Goal: Transaction & Acquisition: Purchase product/service

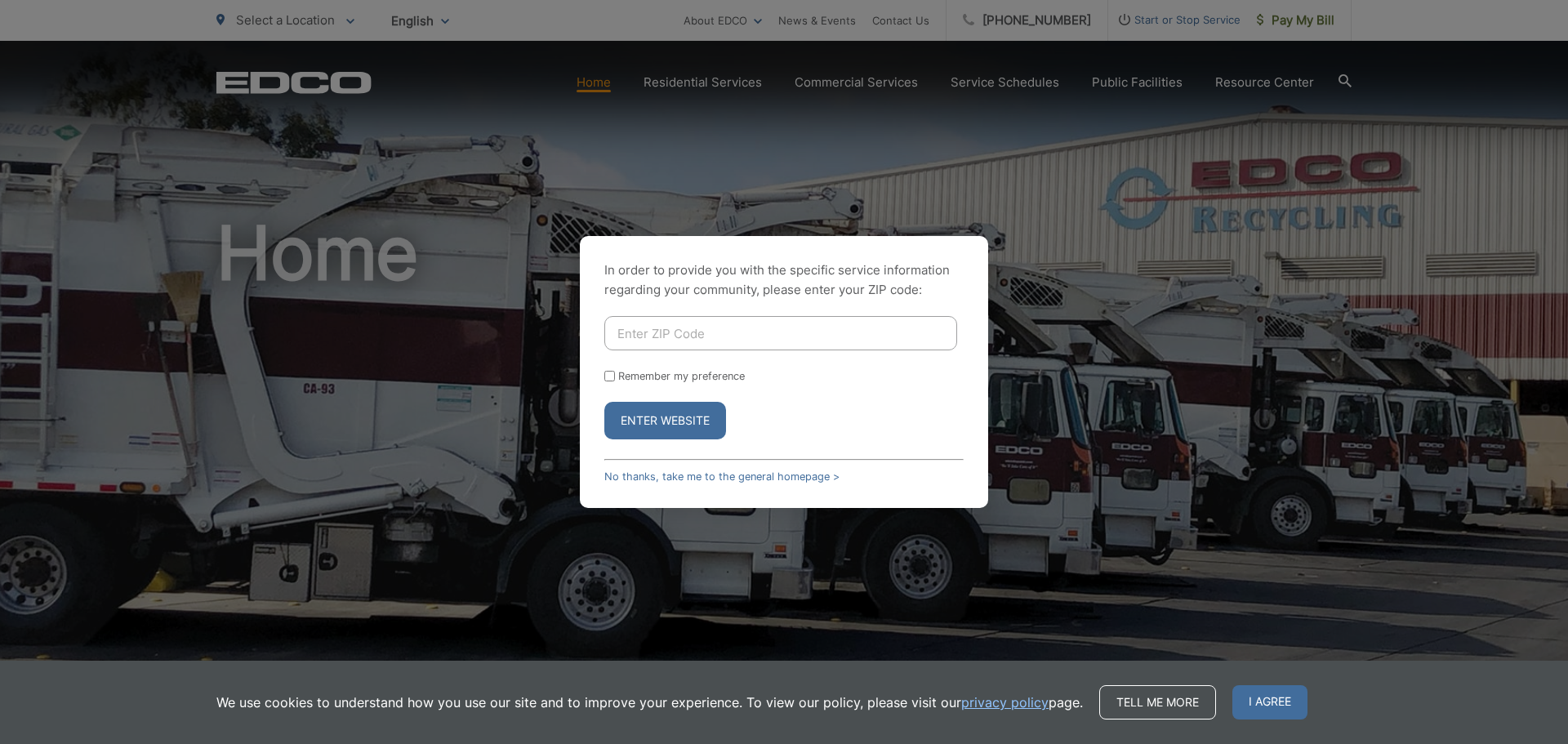
click at [696, 328] on input "Enter ZIP Code" at bounding box center [780, 333] width 352 height 35
type input "92020"
click at [659, 421] on button "Enter Website" at bounding box center [665, 421] width 122 height 38
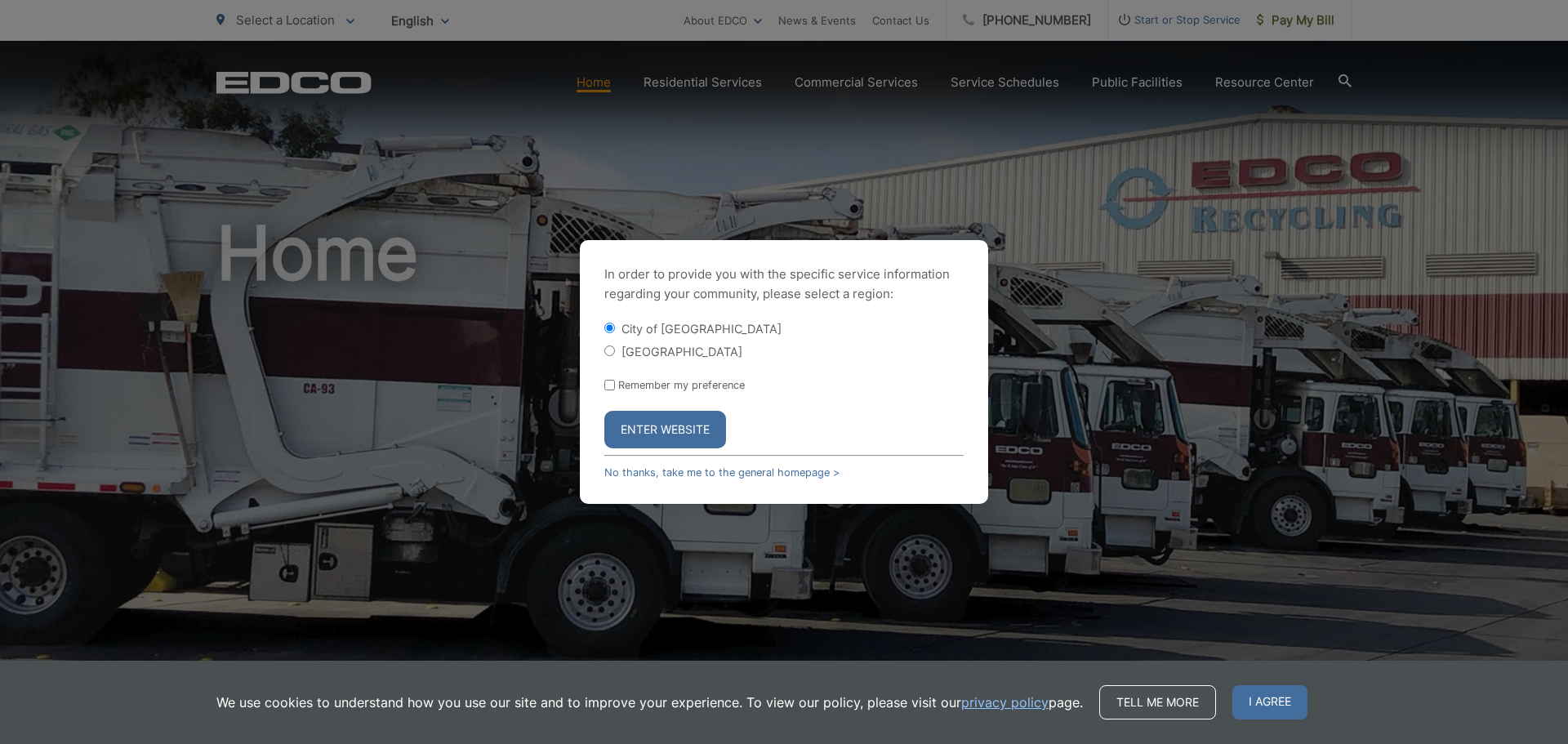
click at [605, 385] on input "Remember my preference" at bounding box center [609, 384] width 10 height 10
checkbox input "true"
click at [672, 429] on button "Enter Website" at bounding box center [665, 429] width 122 height 38
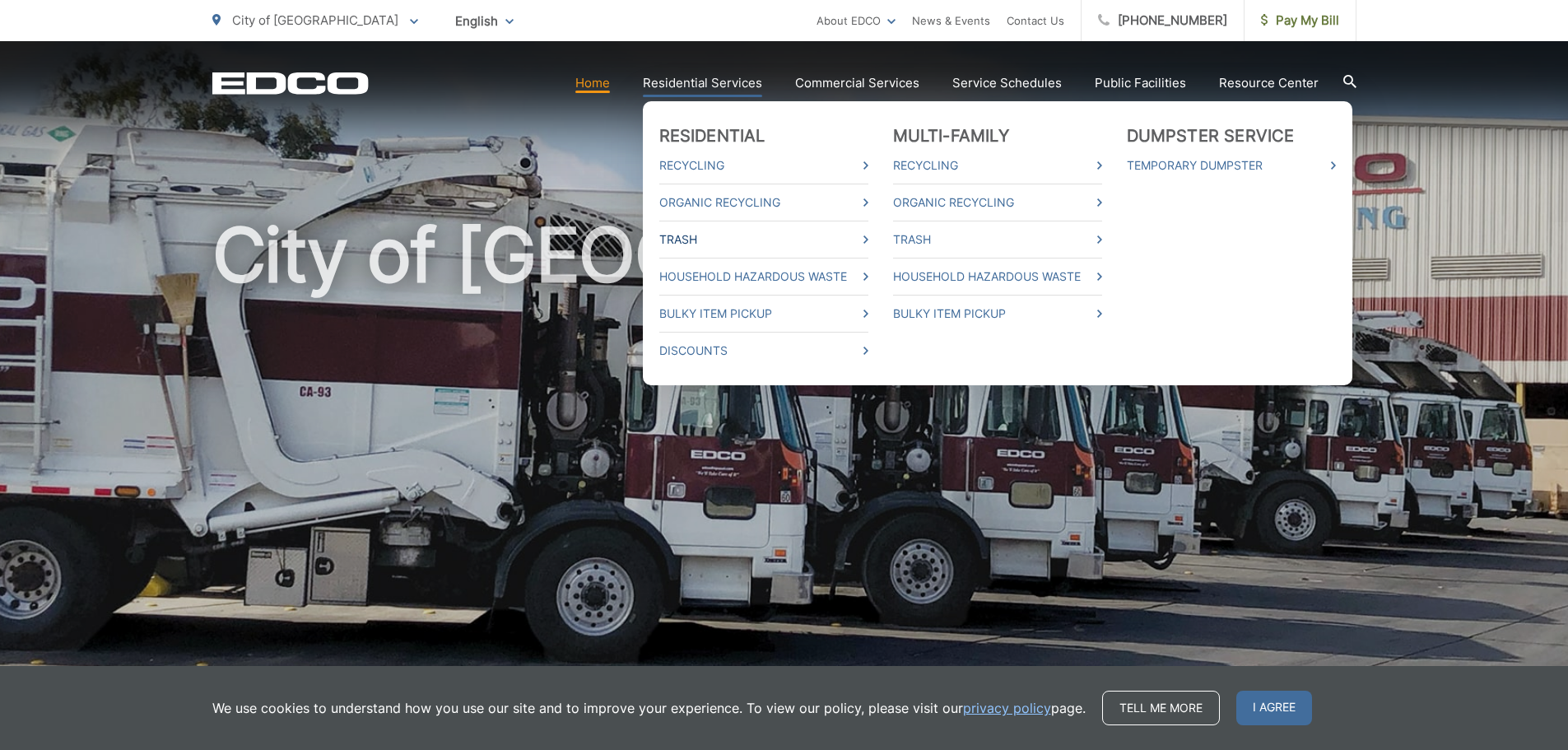
click at [689, 239] on link "Trash" at bounding box center [763, 240] width 209 height 20
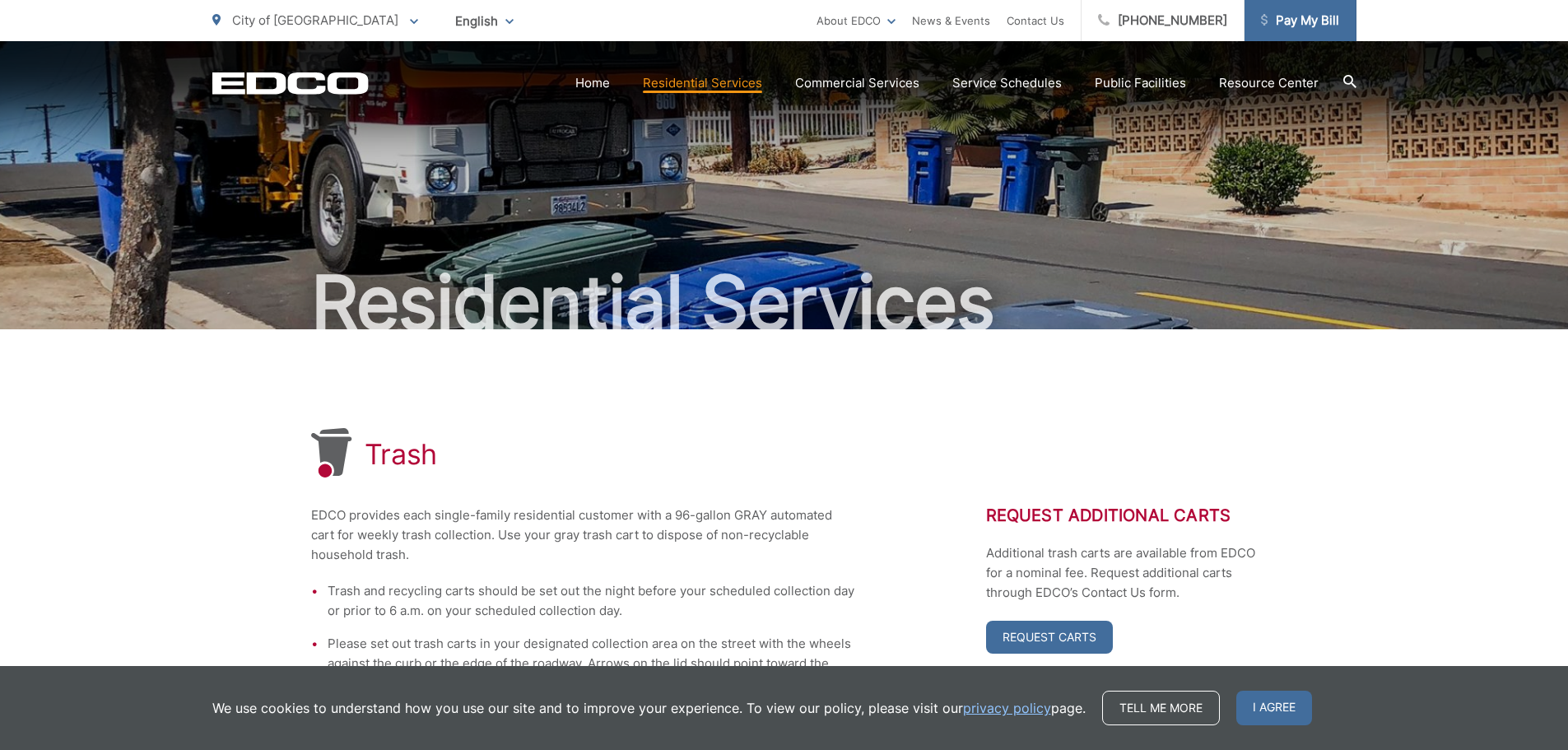
click at [1297, 18] on span "Pay My Bill" at bounding box center [1300, 20] width 79 height 20
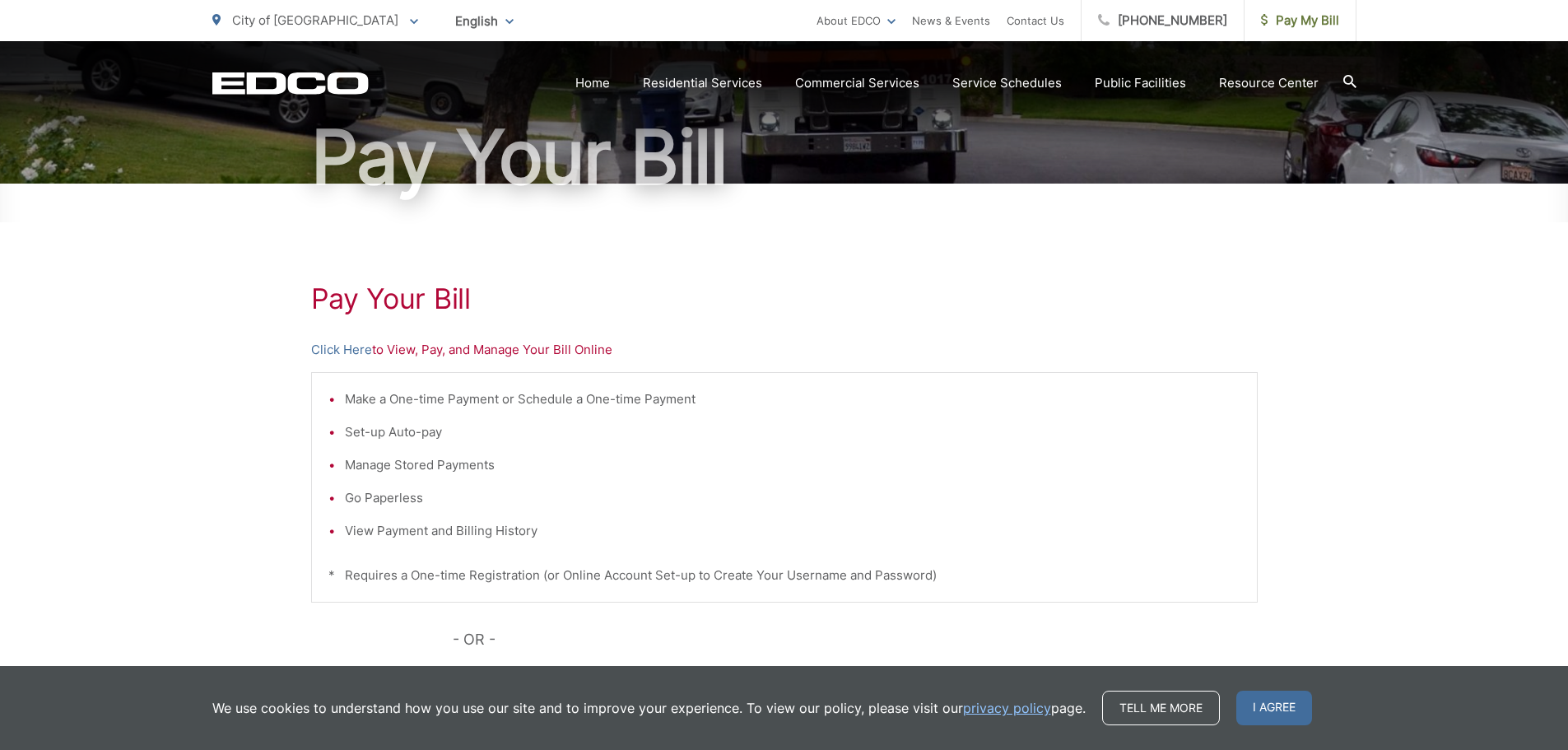
scroll to position [165, 0]
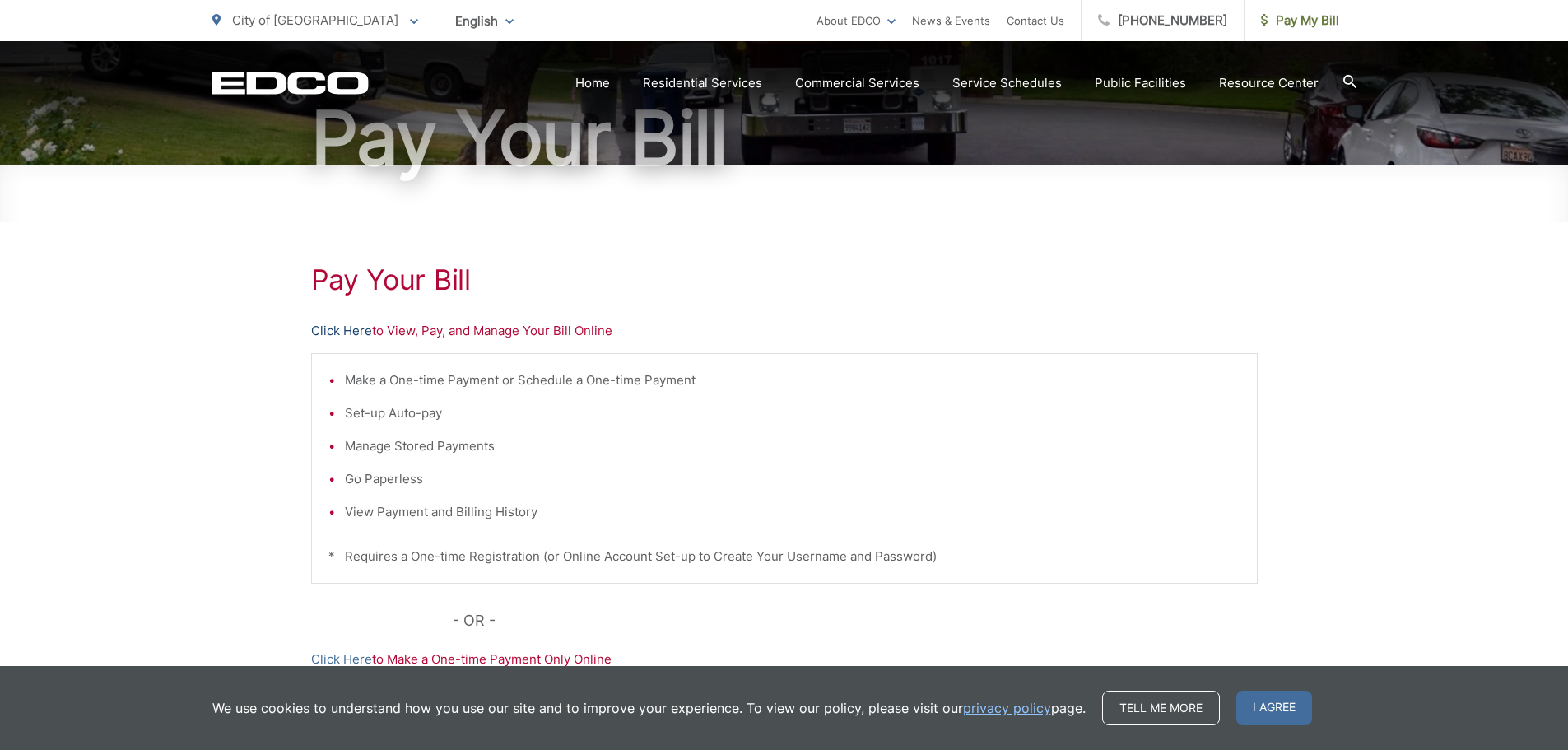
click at [341, 328] on link "Click Here" at bounding box center [342, 330] width 61 height 20
